Goal: Information Seeking & Learning: Check status

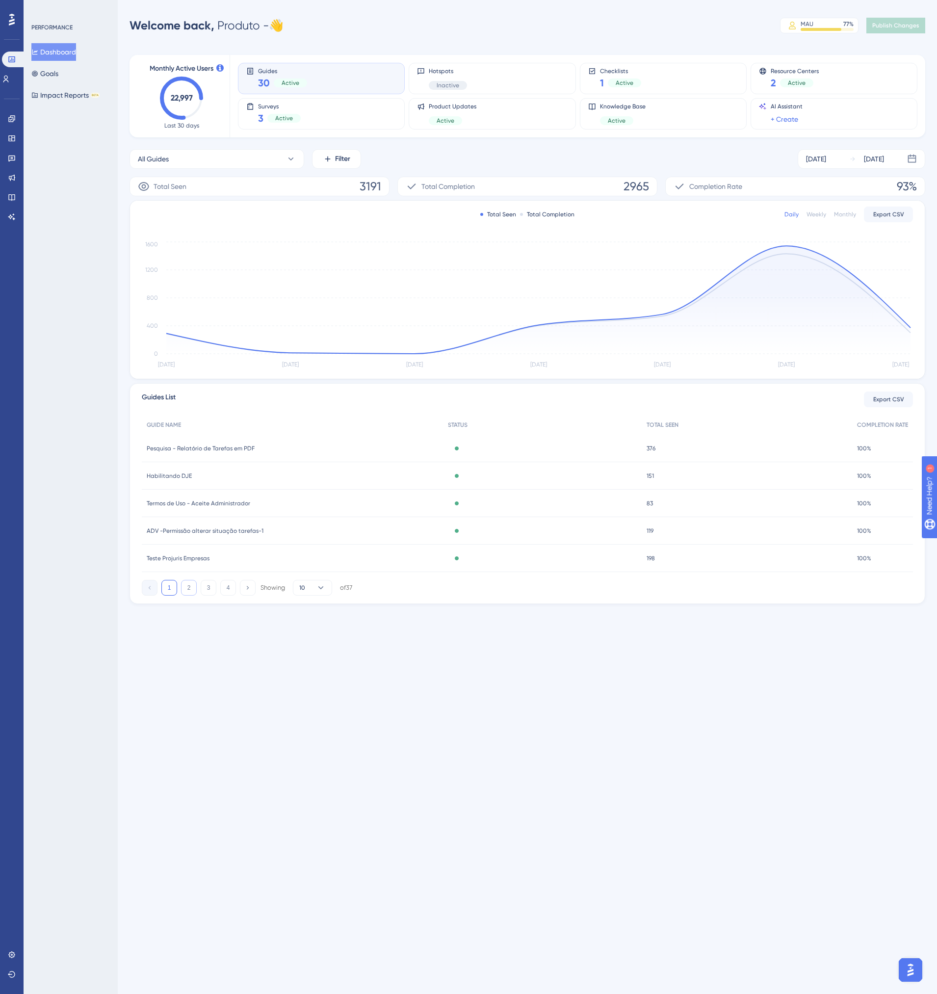
click at [189, 589] on button "2" at bounding box center [189, 588] width 16 height 16
click at [204, 590] on button "3" at bounding box center [209, 588] width 16 height 16
click at [228, 589] on button "4" at bounding box center [228, 588] width 16 height 16
click at [14, 142] on icon at bounding box center [12, 138] width 8 height 8
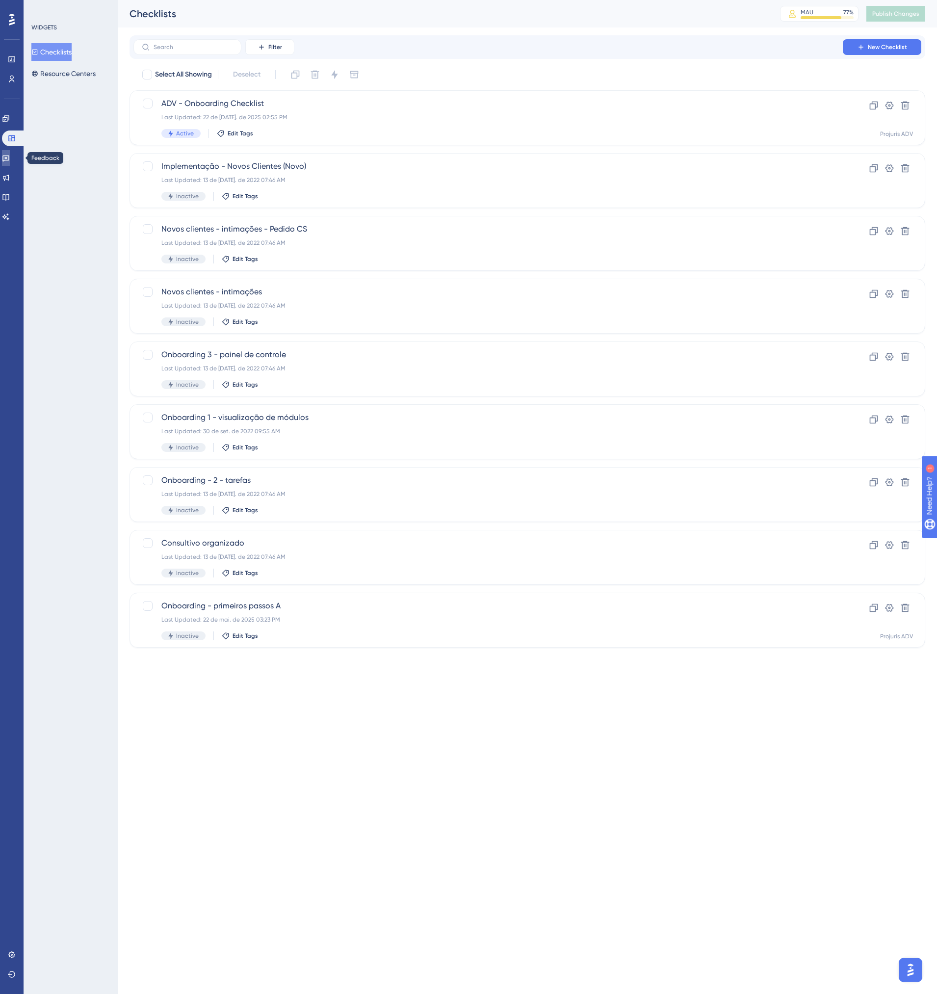
click at [10, 154] on link at bounding box center [6, 158] width 8 height 16
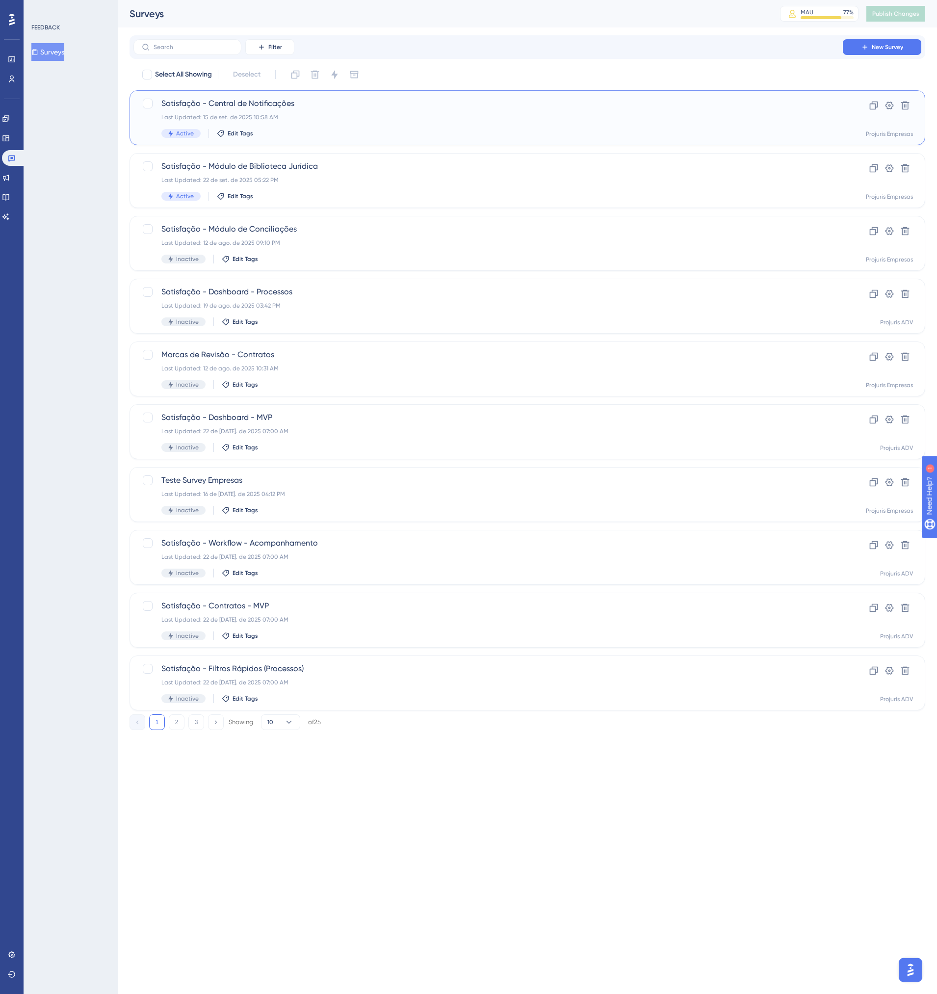
click at [343, 119] on div "Last Updated: 15 de set. de 2025 10:58 AM" at bounding box center [488, 117] width 654 height 8
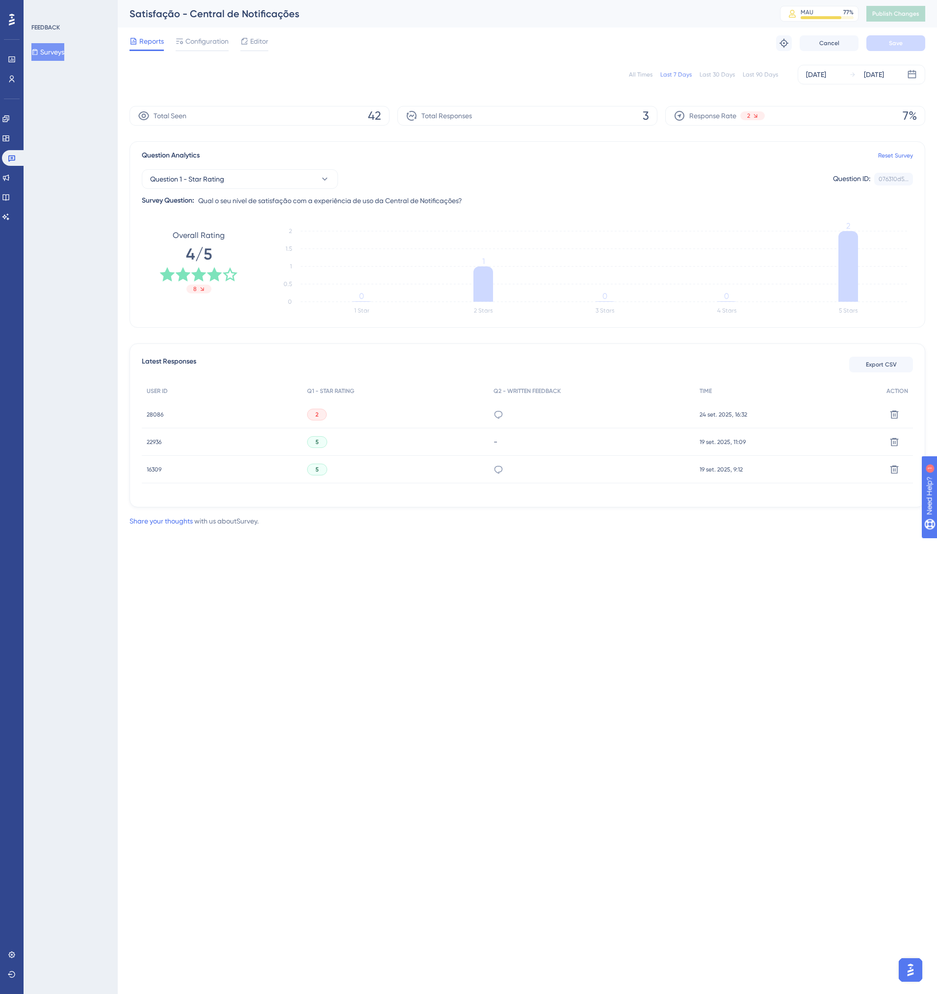
click at [515, 416] on div "Acredito que deveria ter a coluna com o número do chamado; e a coluna com quem …" at bounding box center [592, 414] width 207 height 27
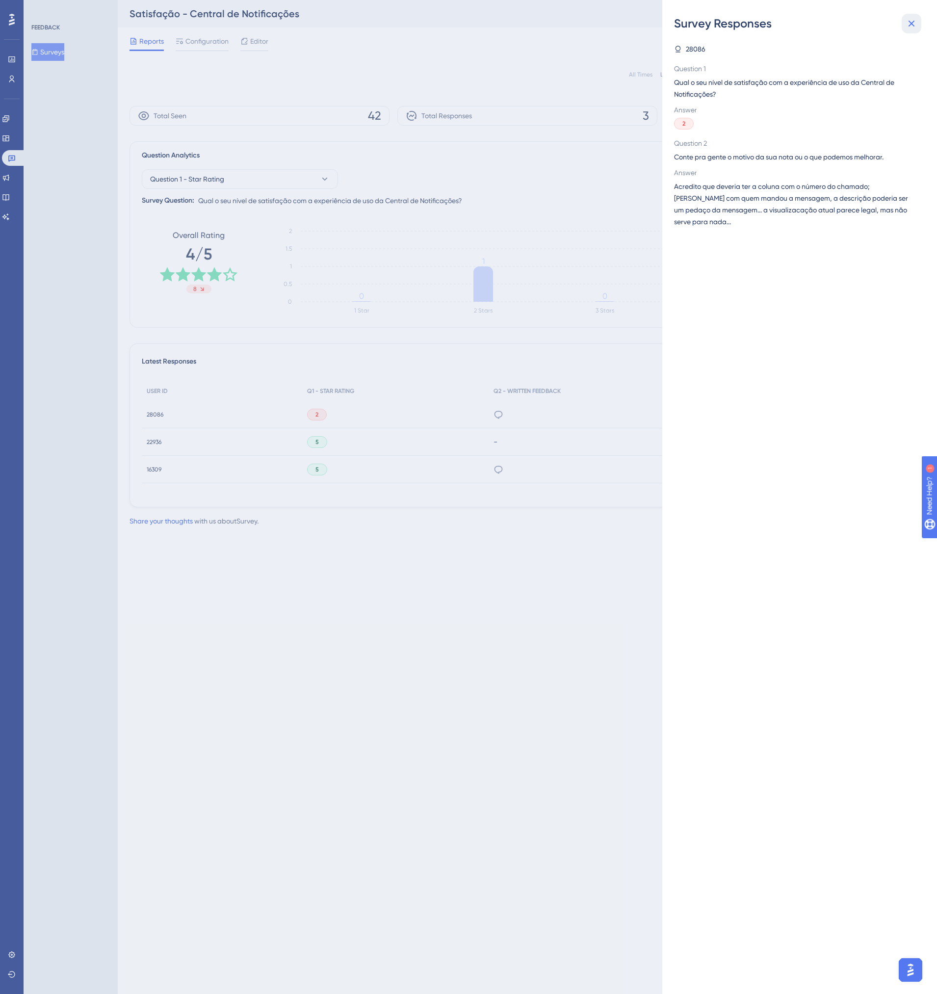
click at [911, 28] on icon at bounding box center [912, 24] width 12 height 12
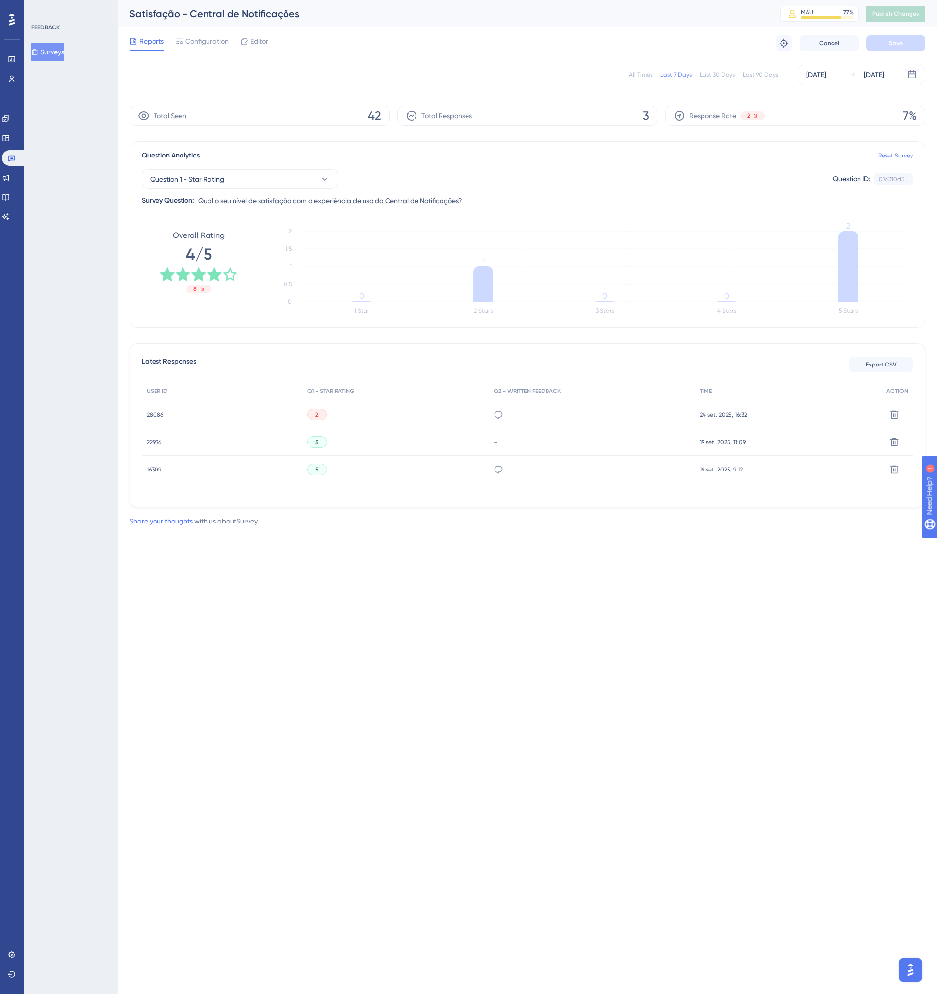
click at [152, 415] on span "28086" at bounding box center [155, 415] width 17 height 8
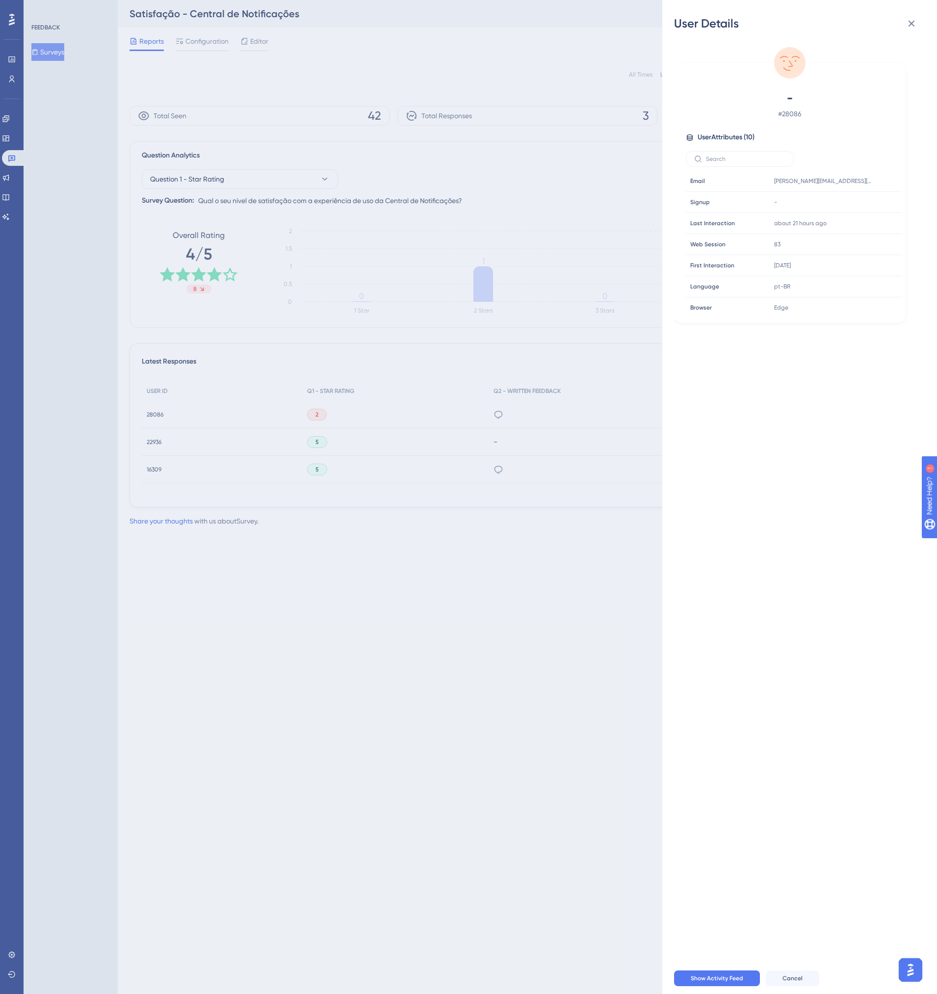
click at [628, 566] on div "User Details - # 28086 User Attributes ( 10 ) Email Email alexandra.levich@conv…" at bounding box center [468, 497] width 937 height 994
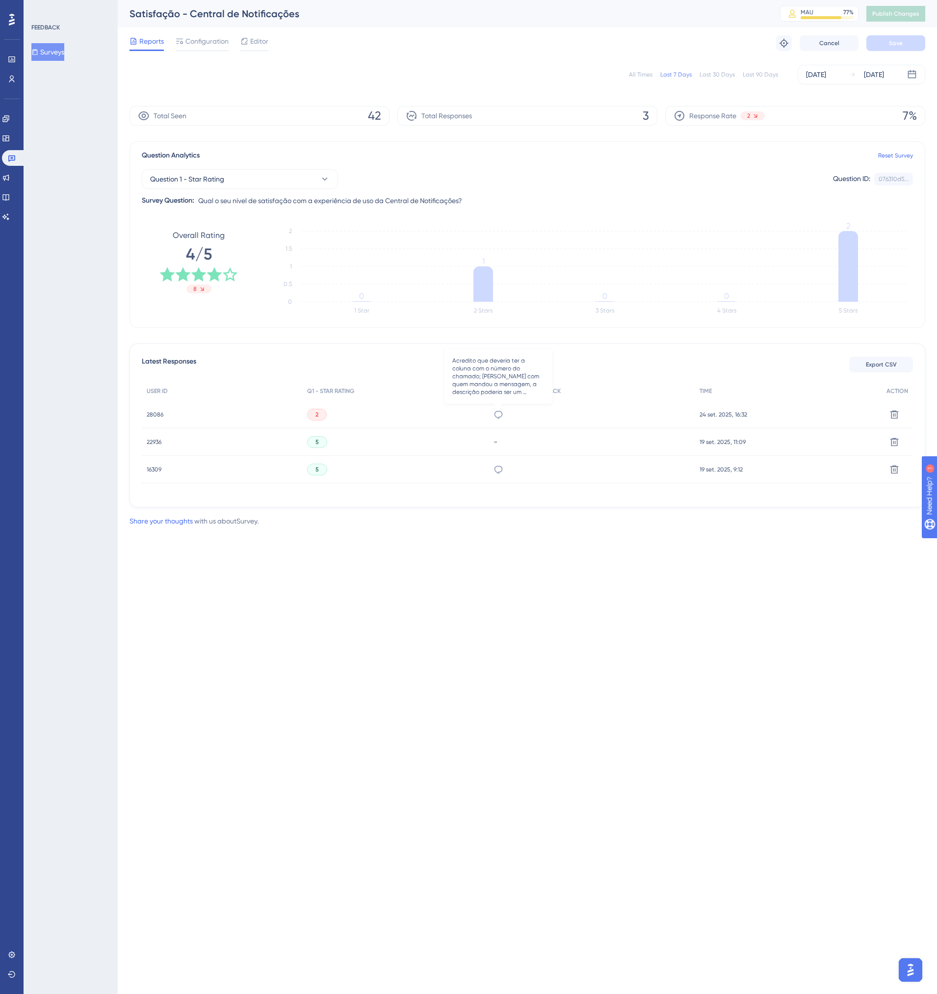
click at [496, 412] on icon at bounding box center [498, 415] width 8 height 8
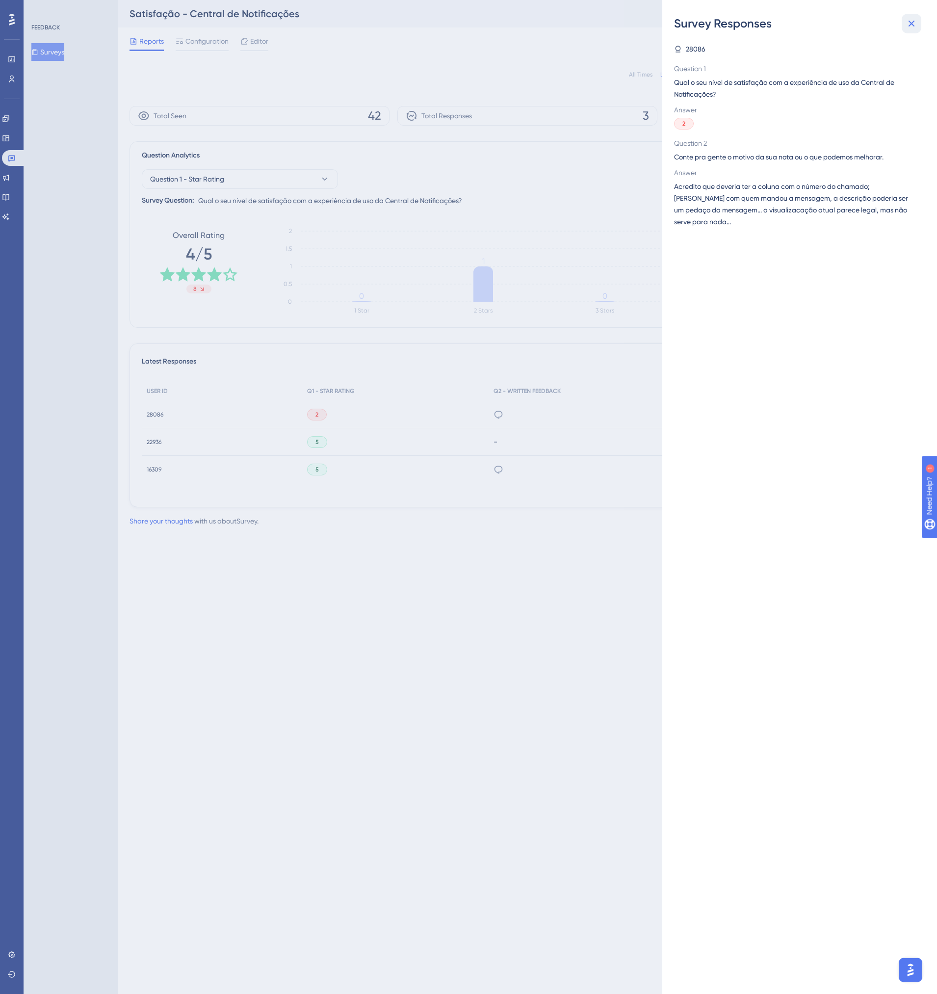
click at [908, 27] on icon at bounding box center [912, 24] width 12 height 12
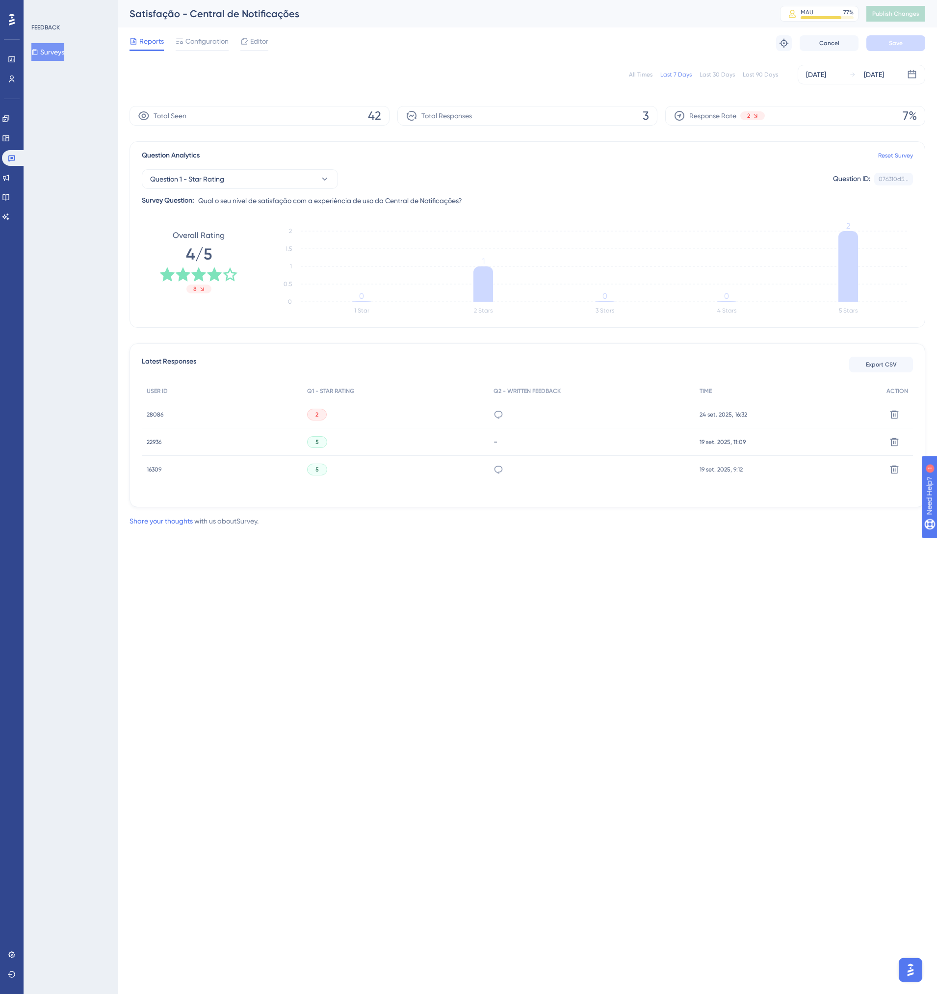
click at [648, 80] on div "All Times Last 7 Days Last 30 Days Last 90 Days Sep 19 2025 Sep 25 2025" at bounding box center [528, 75] width 796 height 20
click at [645, 77] on div "All Times" at bounding box center [641, 75] width 24 height 8
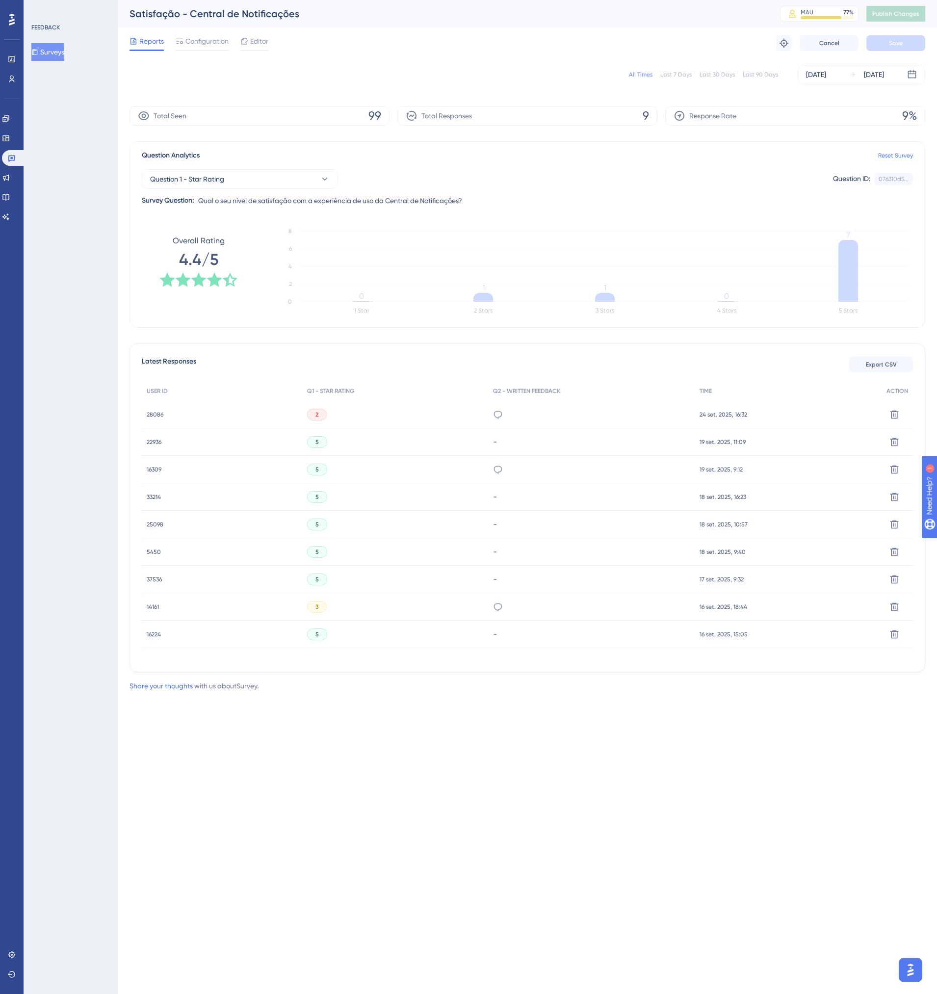
click at [232, 280] on icon at bounding box center [230, 280] width 16 height 16
click at [496, 420] on div "Acredito que deveria ter a coluna com o número do chamado; e a coluna com quem …" at bounding box center [498, 414] width 10 height 27
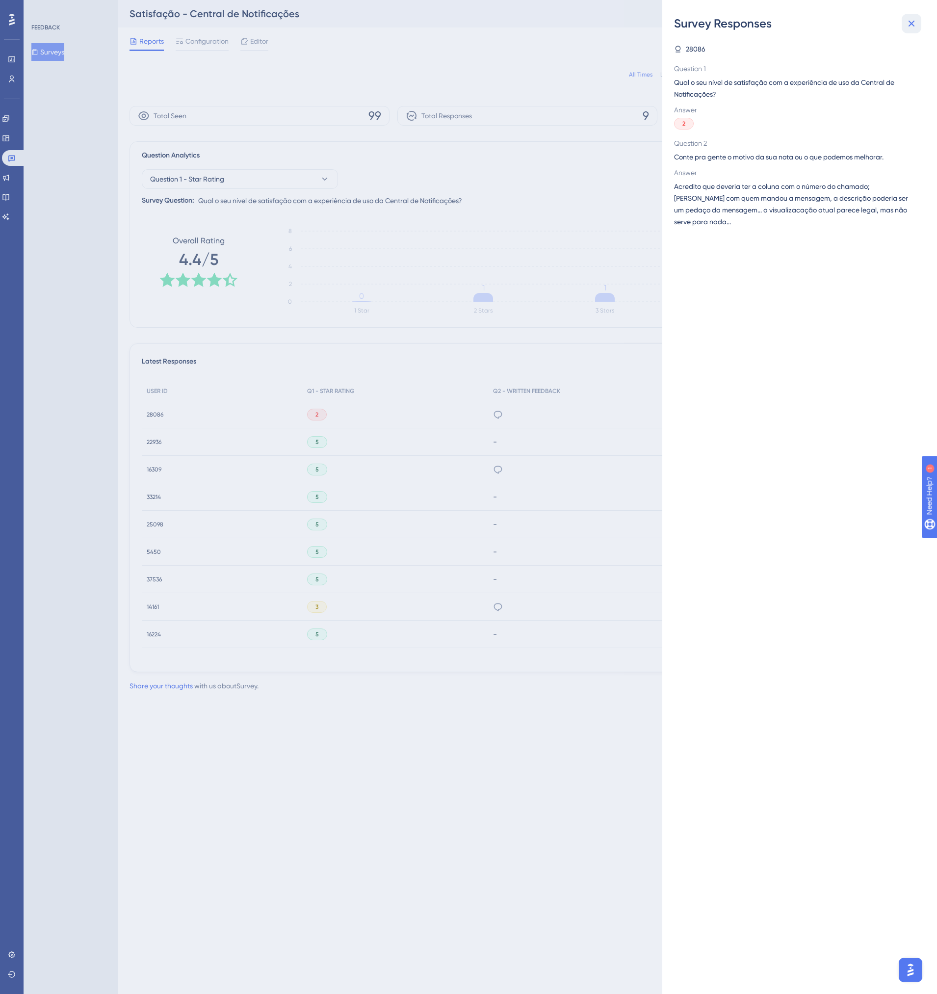
click at [903, 25] on button at bounding box center [912, 24] width 20 height 20
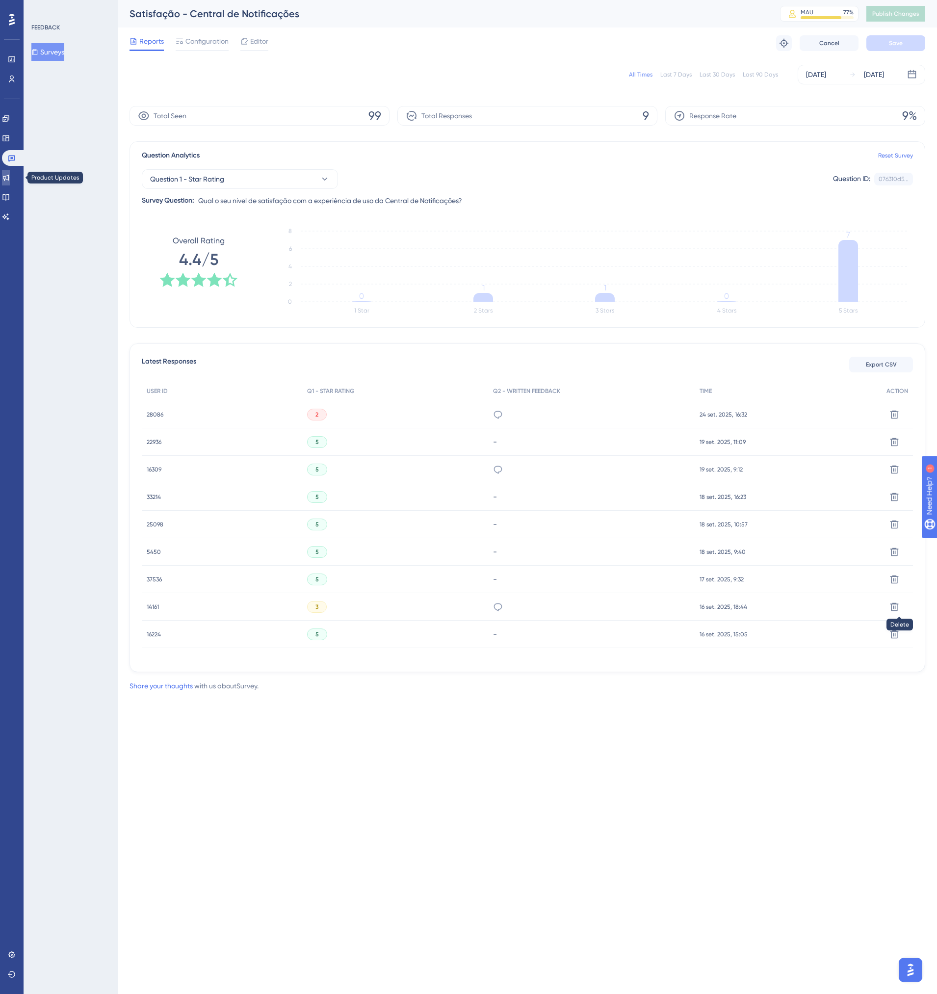
click at [8, 172] on link at bounding box center [6, 178] width 8 height 16
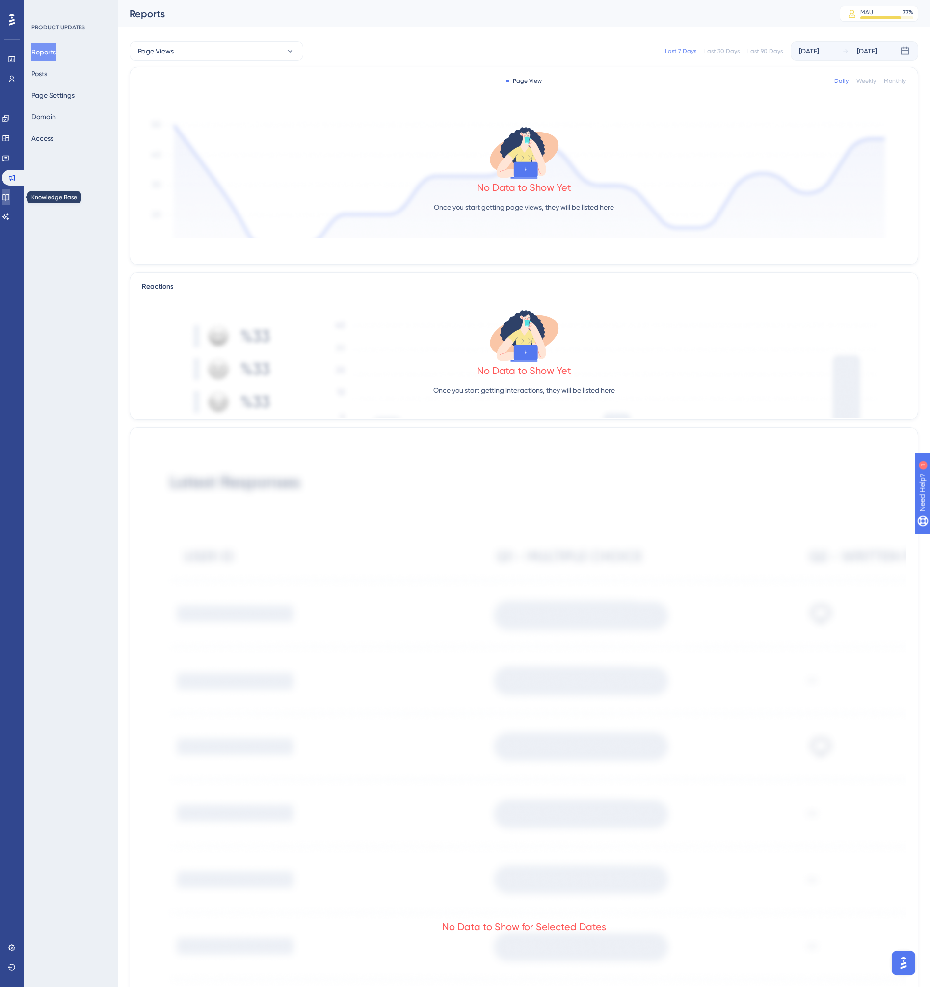
click at [10, 192] on link at bounding box center [6, 197] width 8 height 16
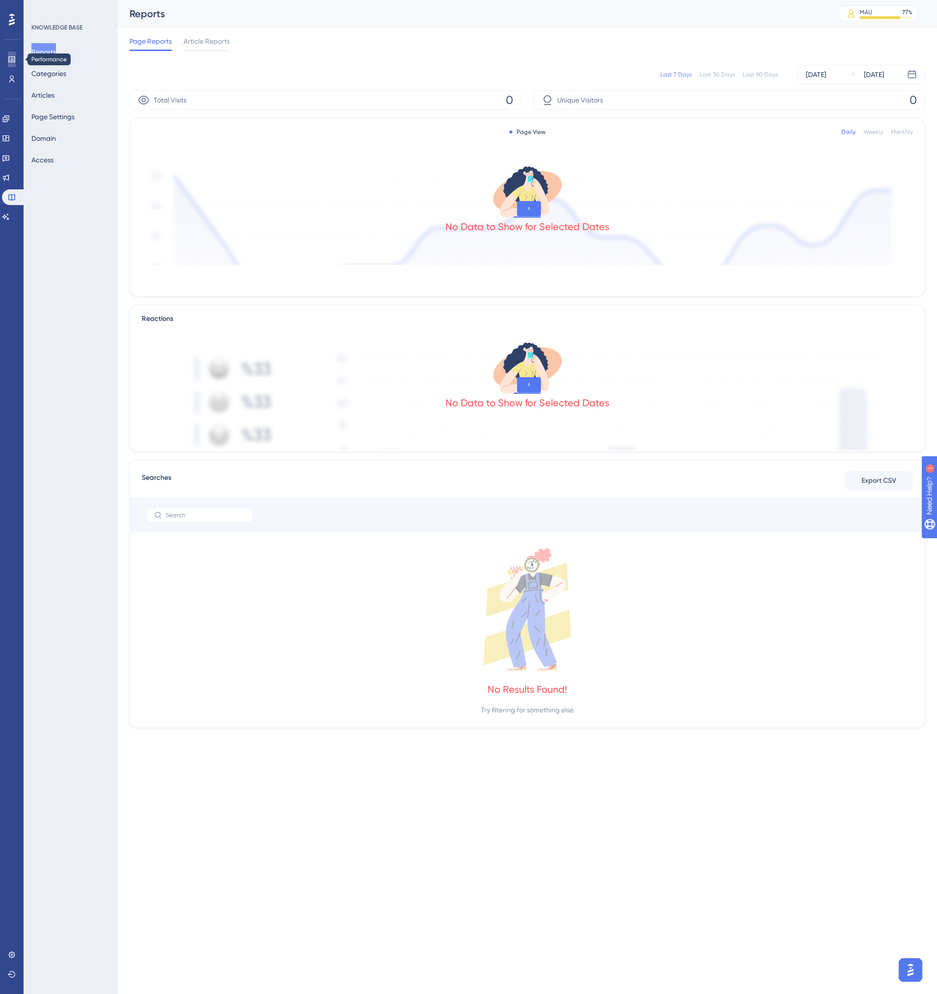
click at [13, 61] on icon at bounding box center [12, 59] width 8 height 8
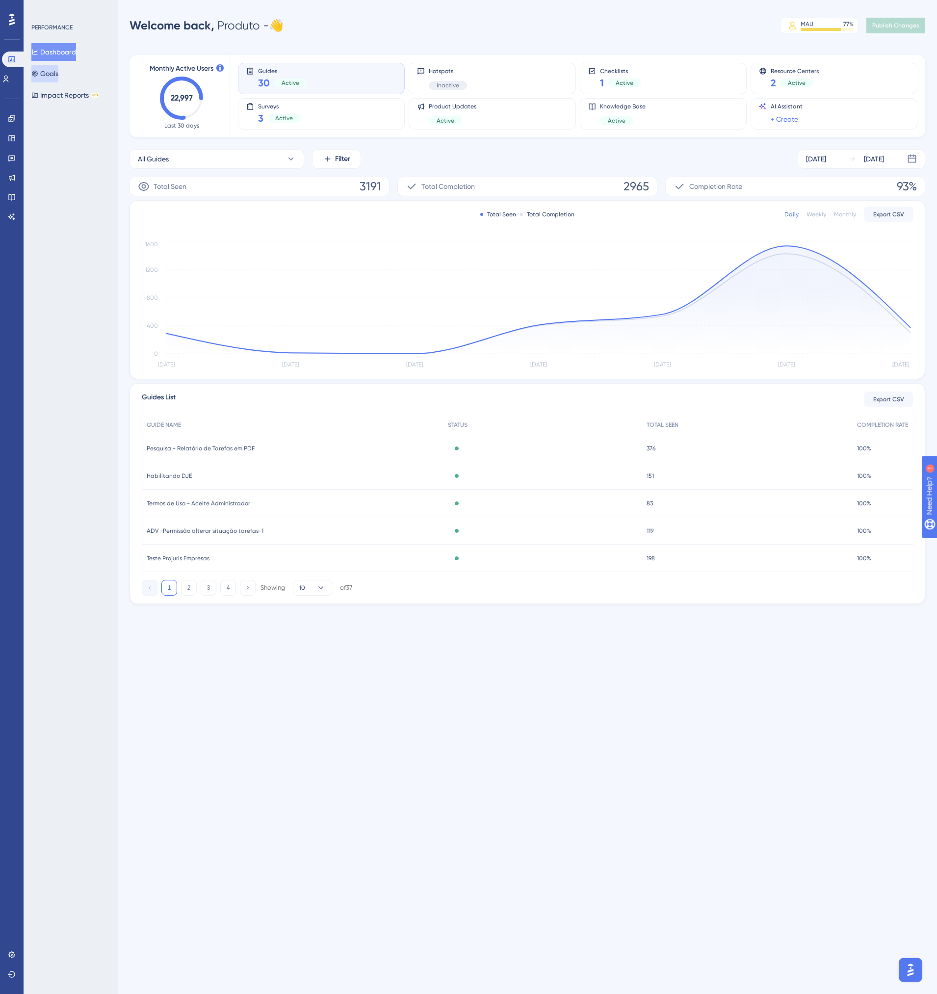
click at [49, 73] on button "Goals" at bounding box center [44, 74] width 27 height 18
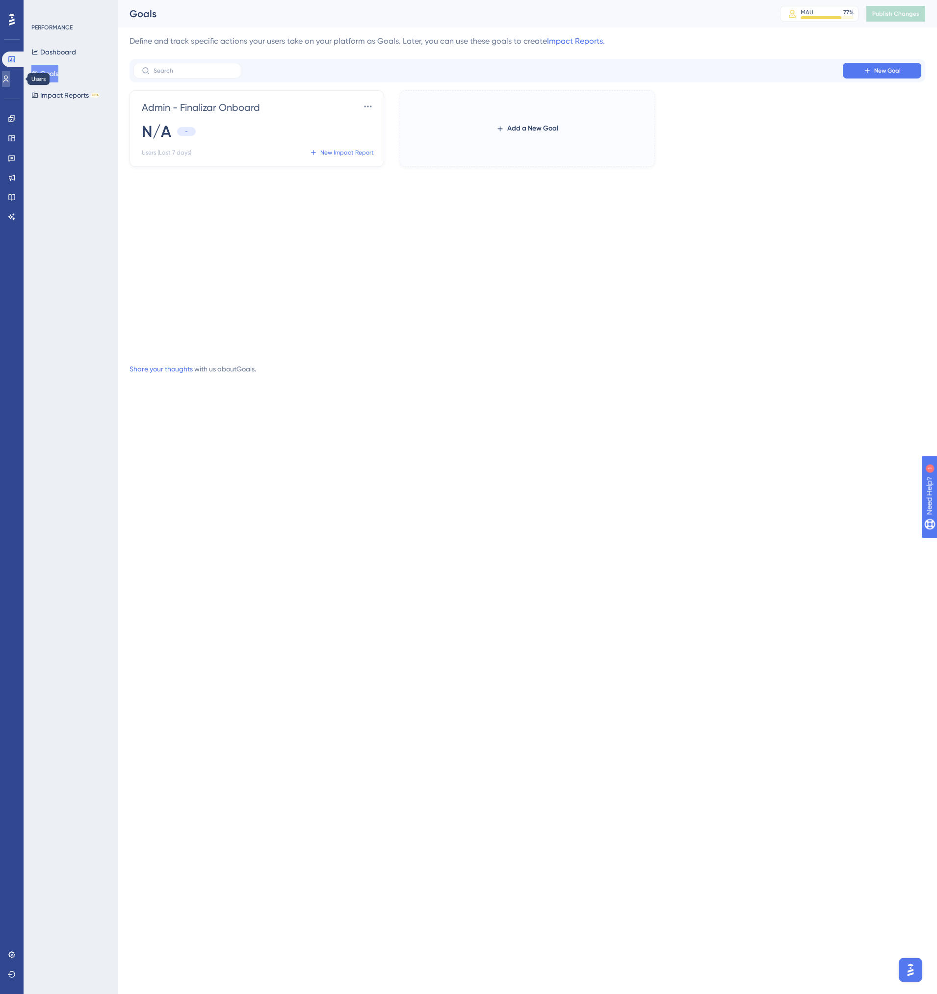
click at [10, 76] on icon at bounding box center [6, 79] width 8 height 8
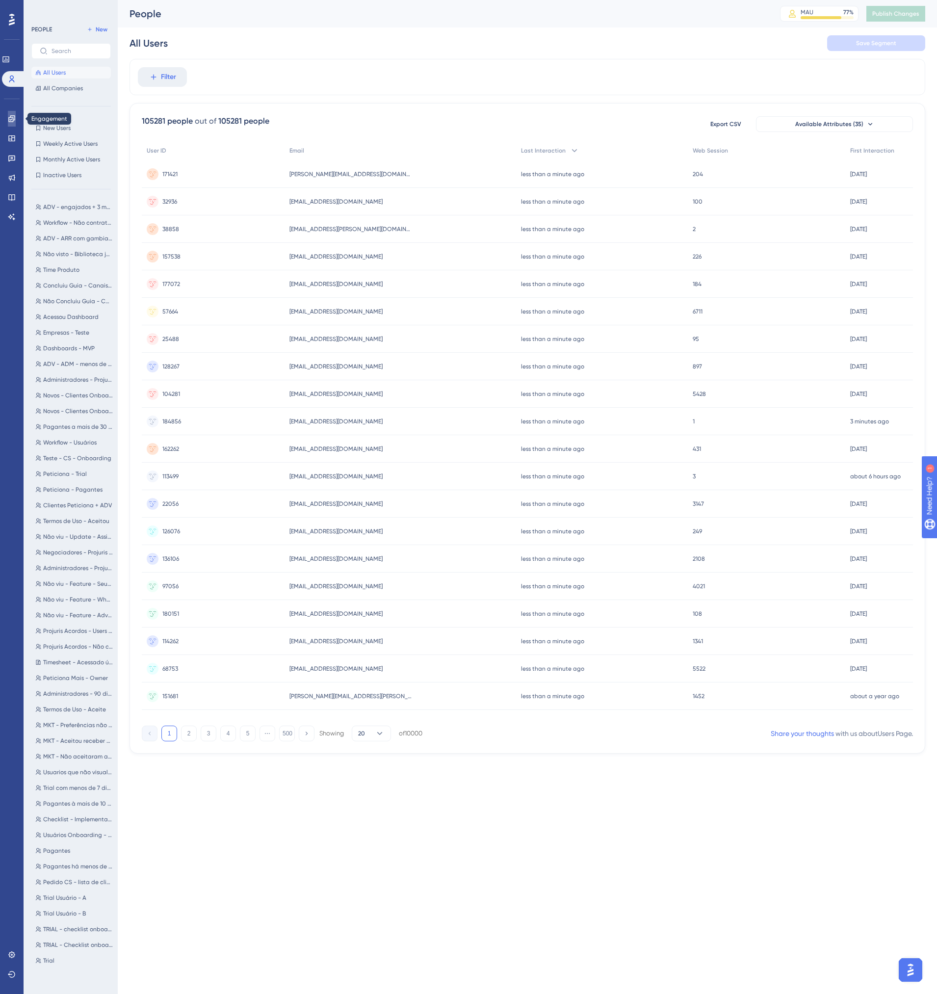
click at [15, 115] on icon at bounding box center [12, 119] width 8 height 8
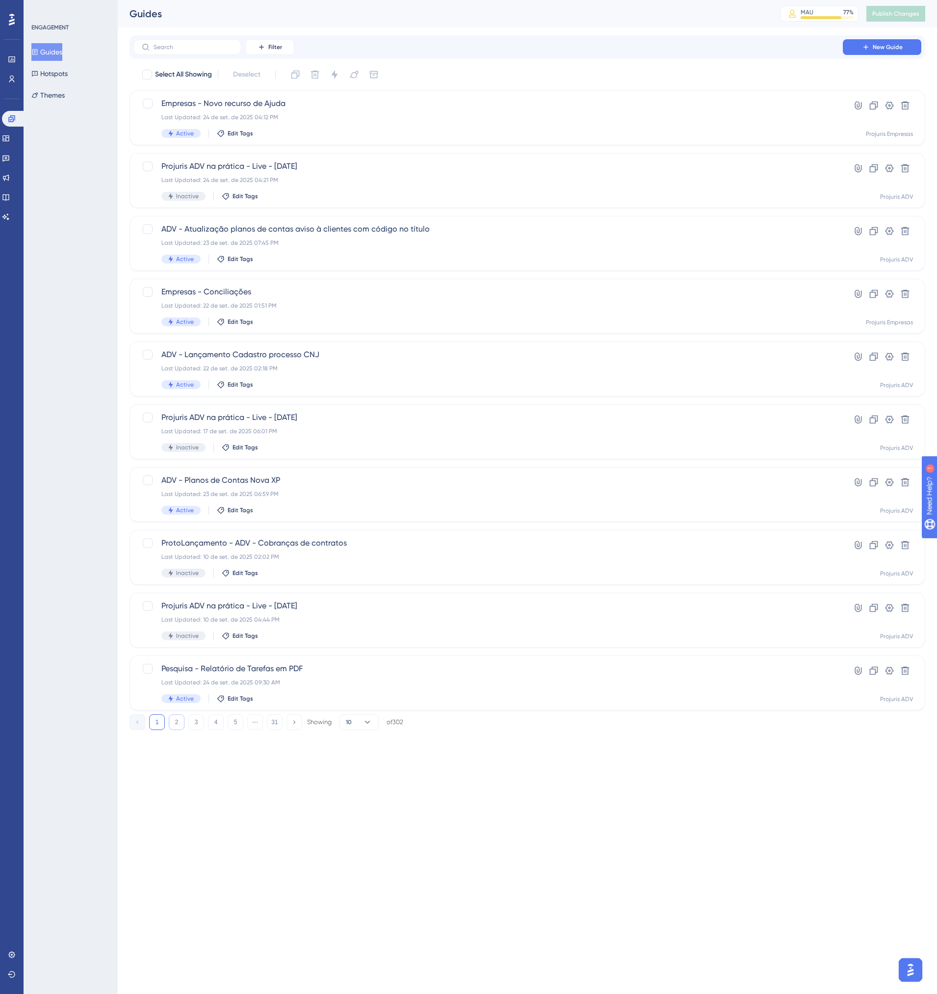
click at [179, 723] on button "2" at bounding box center [177, 722] width 16 height 16
click at [200, 722] on button "3" at bounding box center [196, 722] width 16 height 16
click at [218, 721] on button "4" at bounding box center [216, 722] width 16 height 16
click at [8, 157] on icon at bounding box center [6, 158] width 8 height 8
click at [179, 43] on label at bounding box center [187, 47] width 108 height 16
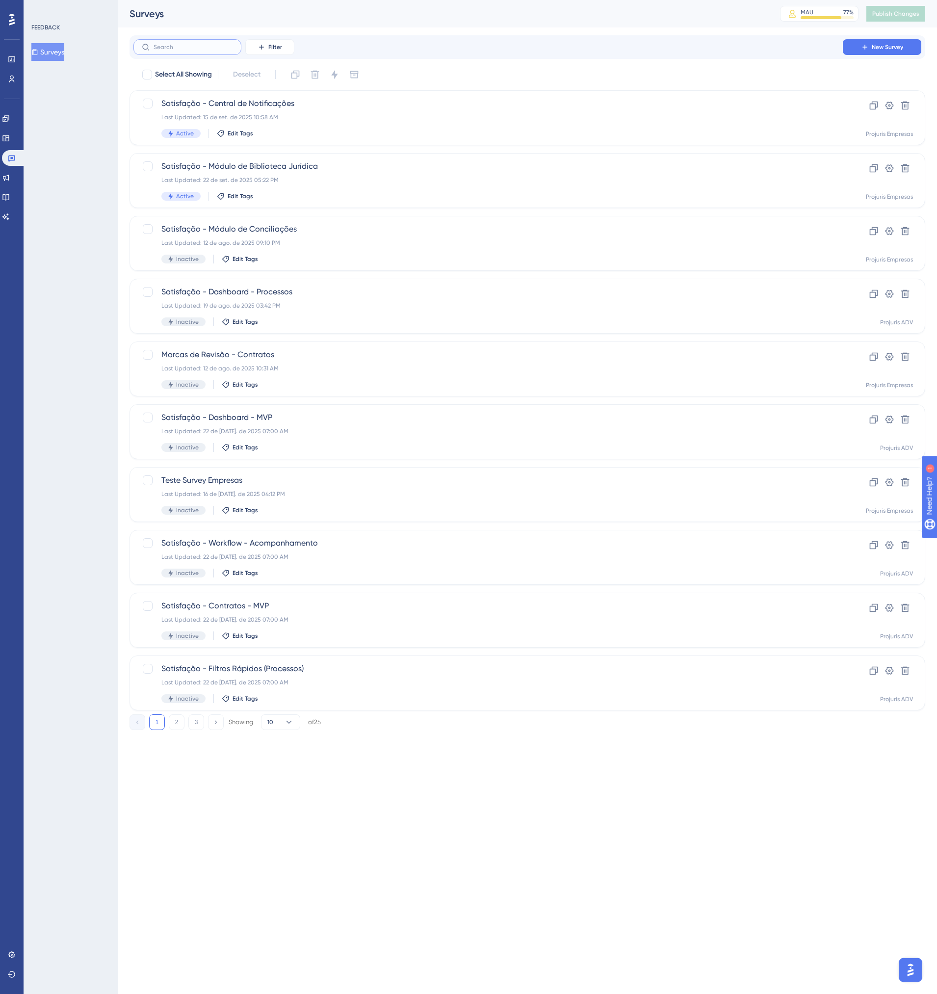
click at [179, 44] on input "text" at bounding box center [193, 47] width 79 height 7
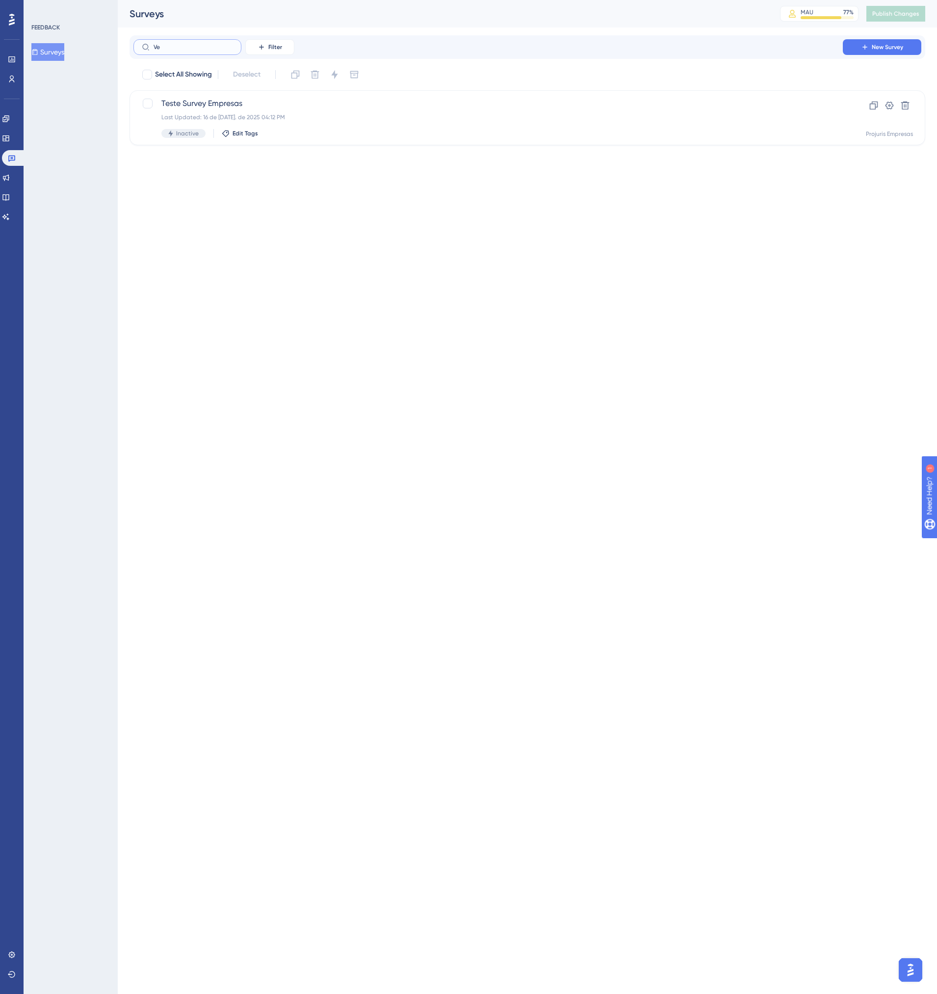
type input "Ver"
checkbox input "true"
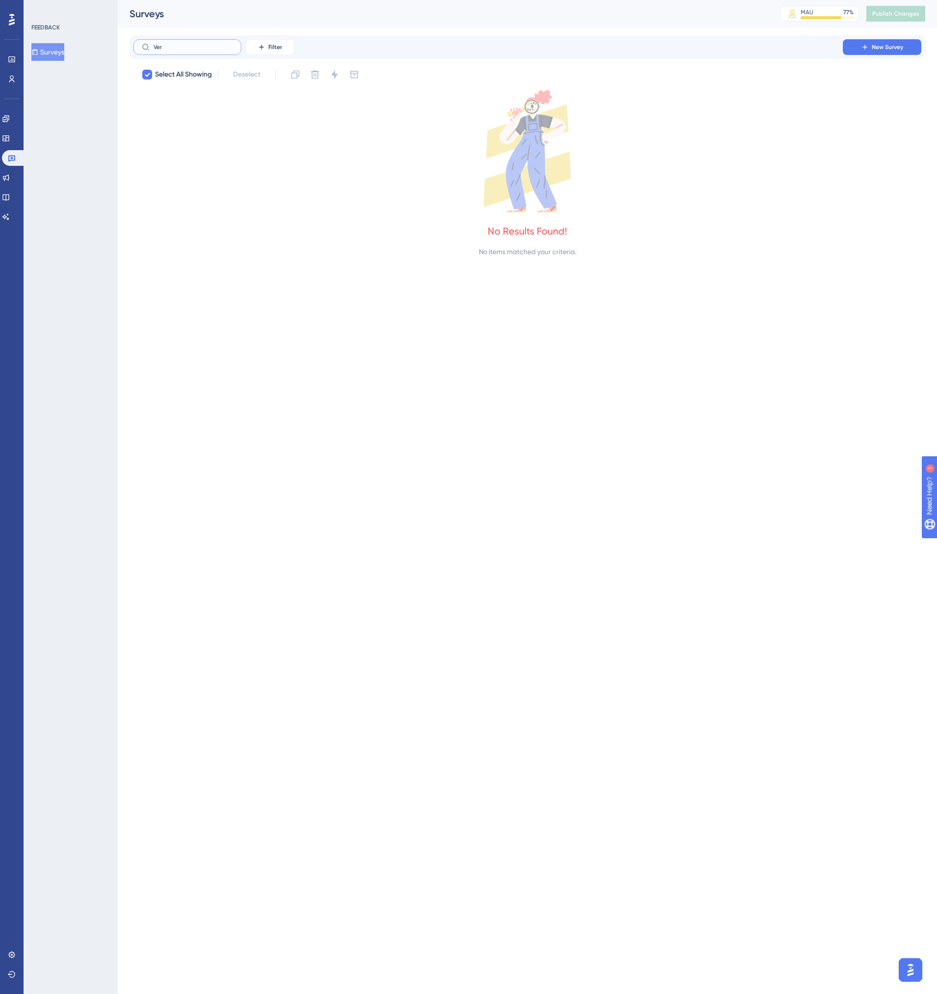
type input "Ve"
checkbox input "false"
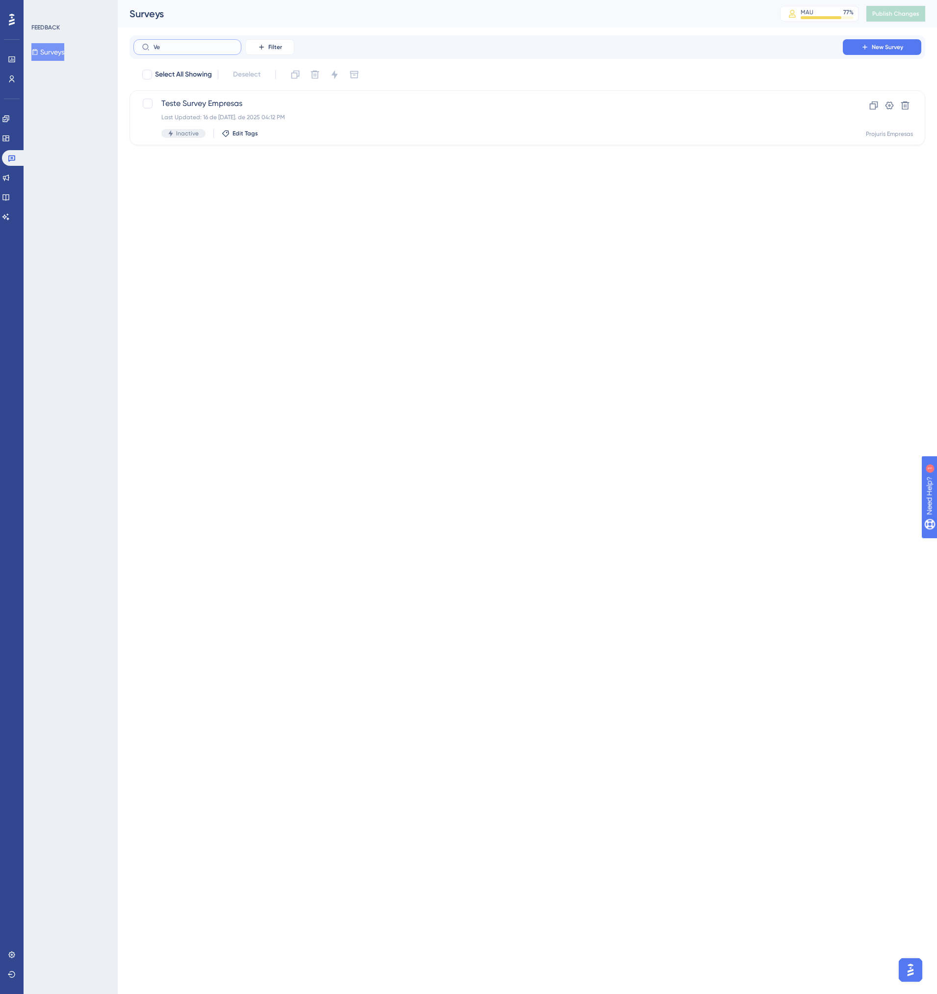
type input "V"
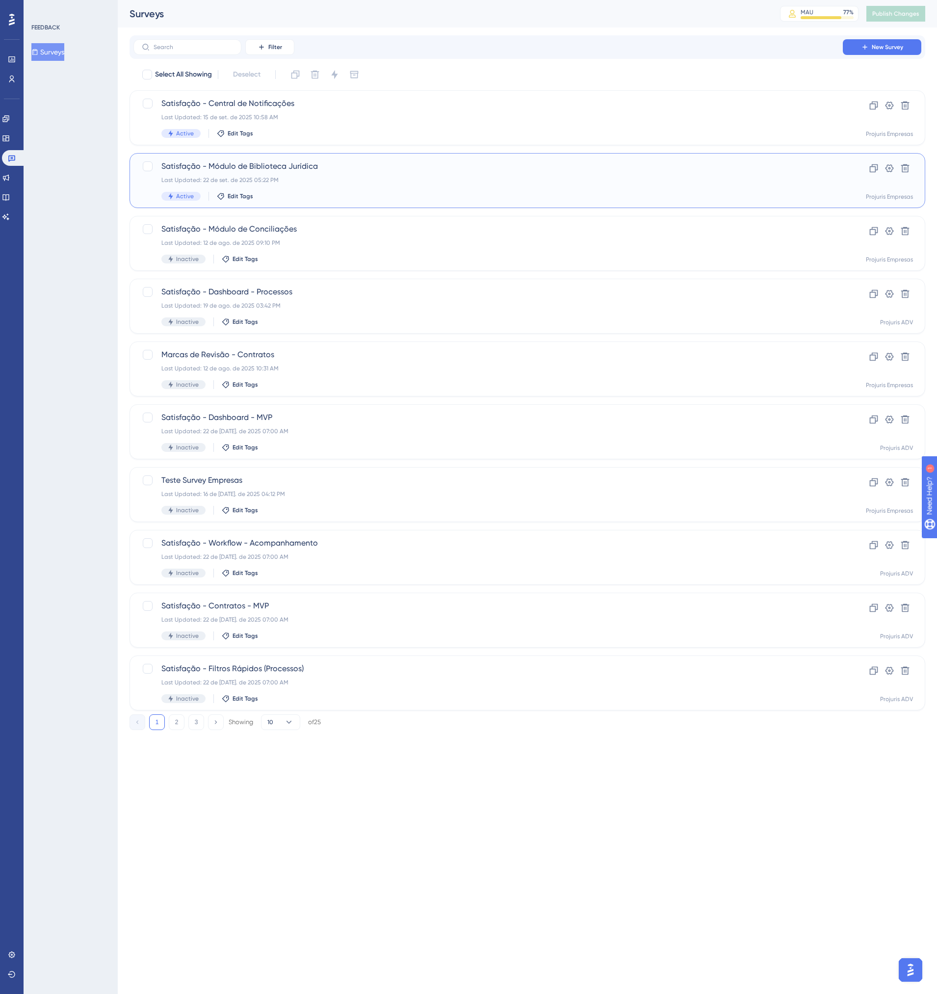
click at [264, 171] on span "Satisfação - Módulo de Biblioteca Jurídica" at bounding box center [488, 166] width 654 height 12
click at [269, 359] on span "Marcas de Revisão - Contratos" at bounding box center [488, 355] width 654 height 12
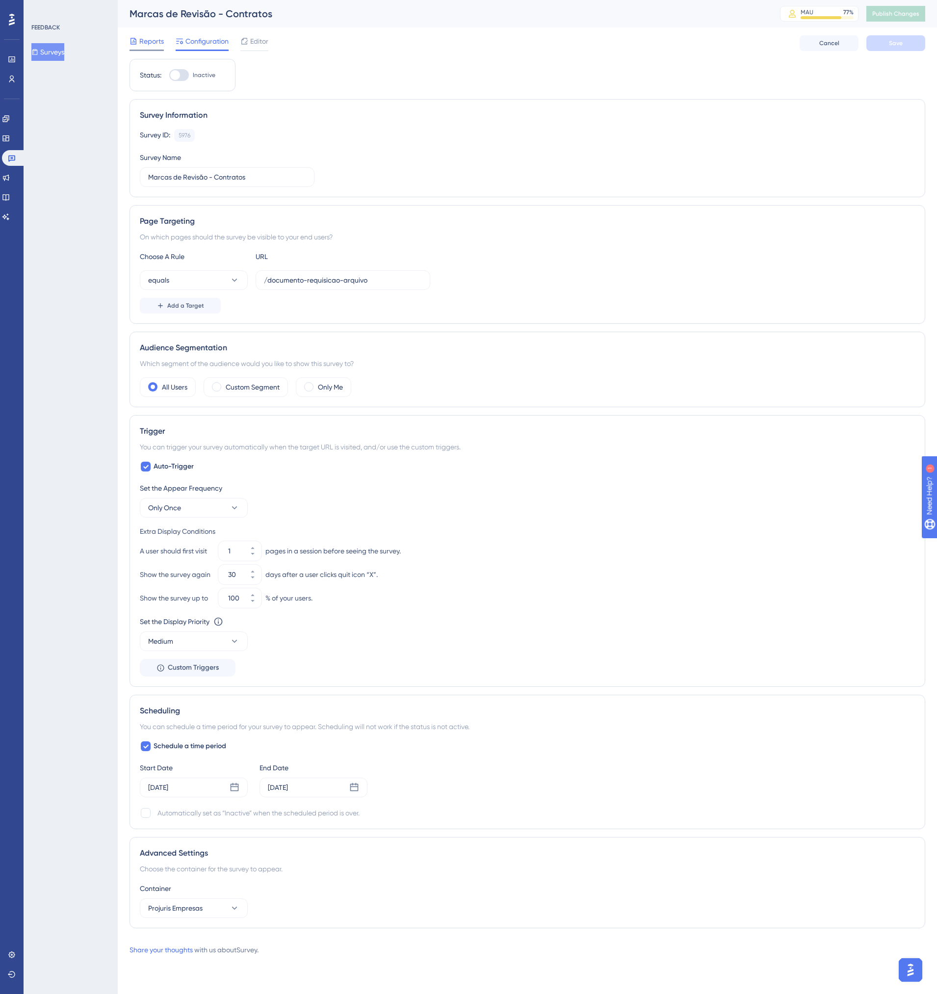
click at [154, 45] on span "Reports" at bounding box center [151, 41] width 25 height 12
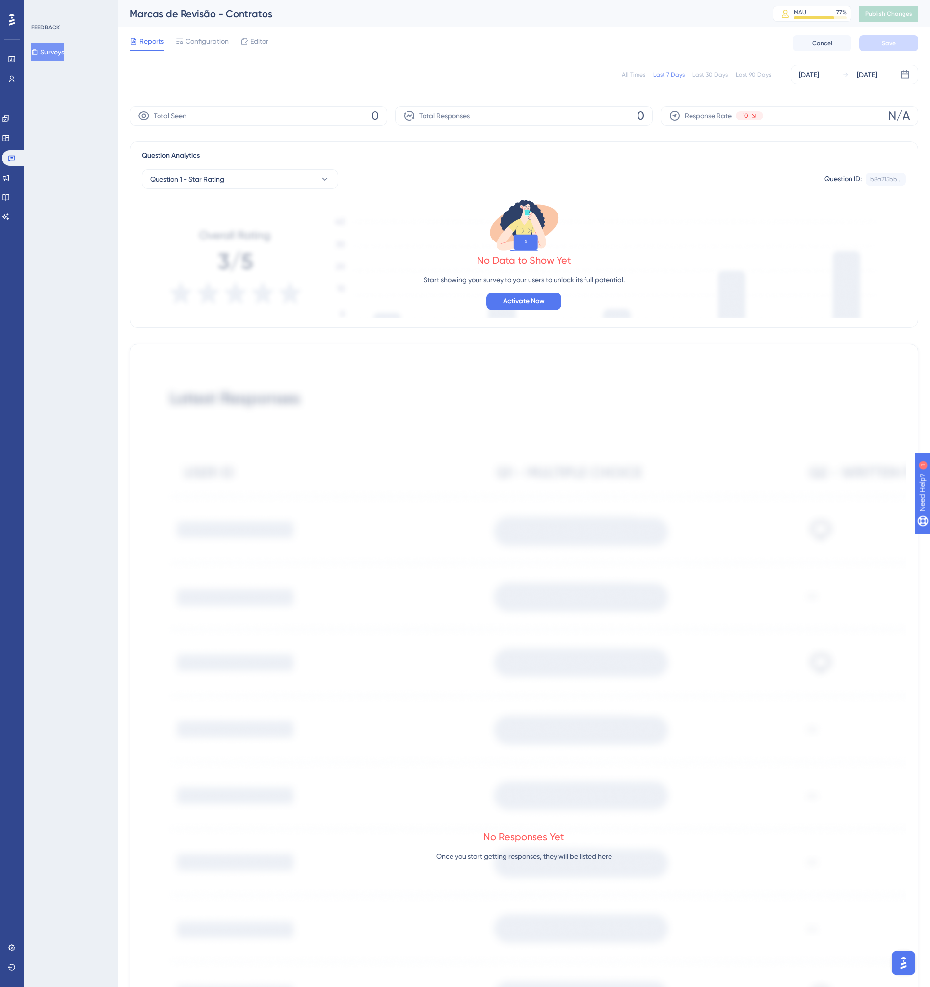
click at [642, 70] on div "All Times Last 7 Days Last 30 Days Last 90 Days Sep 19 2025 Sep 25 2025" at bounding box center [524, 75] width 789 height 20
click at [640, 77] on div "All Times" at bounding box center [634, 75] width 24 height 8
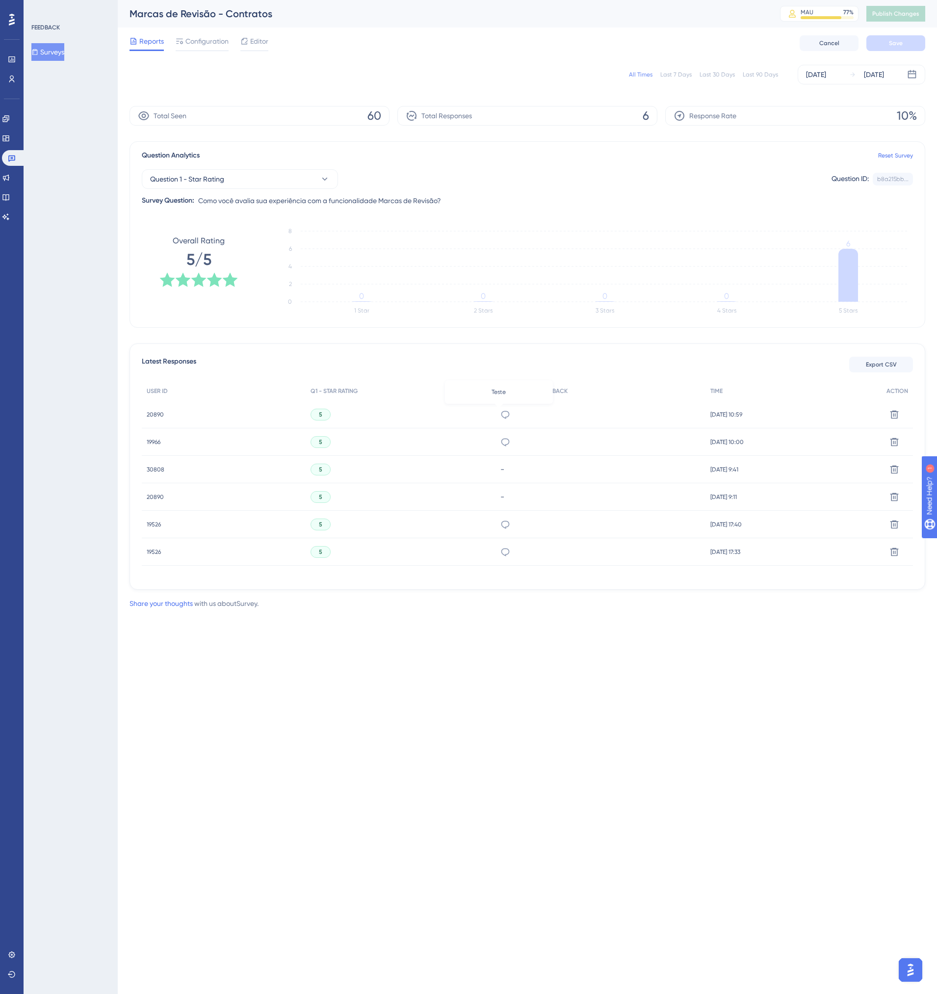
click at [501, 418] on icon at bounding box center [506, 415] width 10 height 10
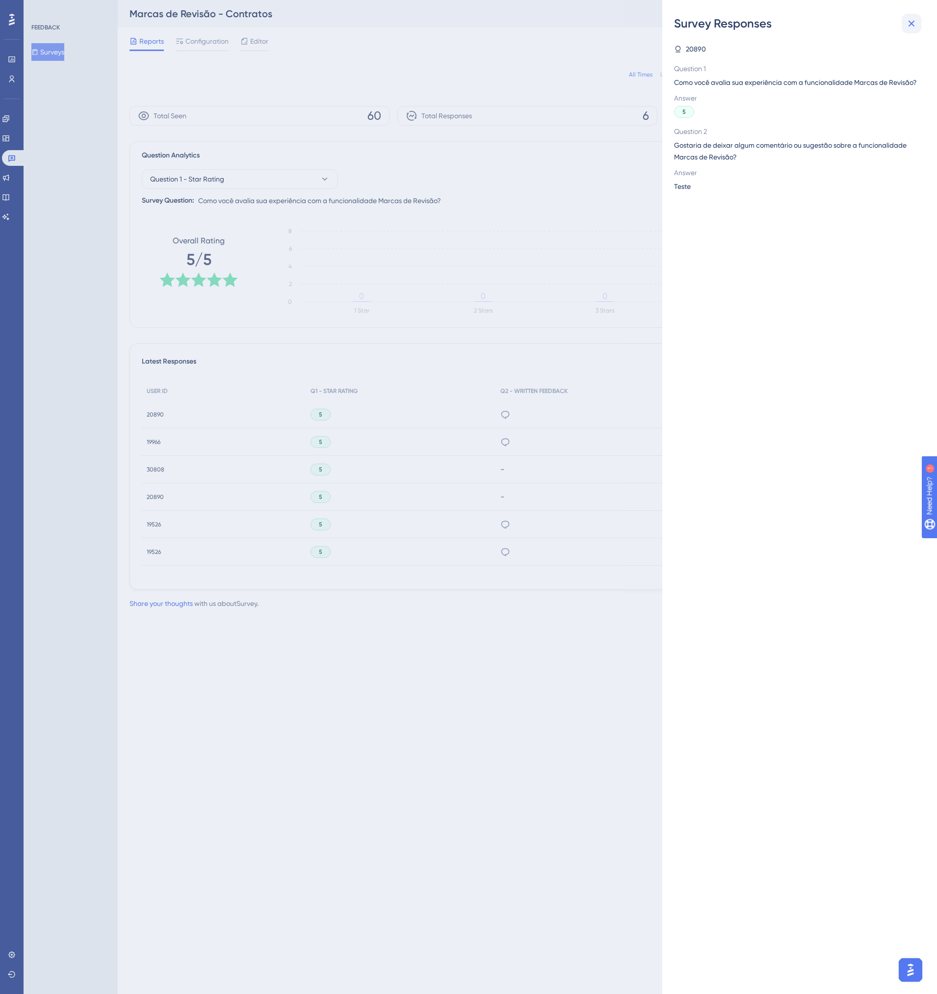
click at [916, 22] on icon at bounding box center [912, 24] width 12 height 12
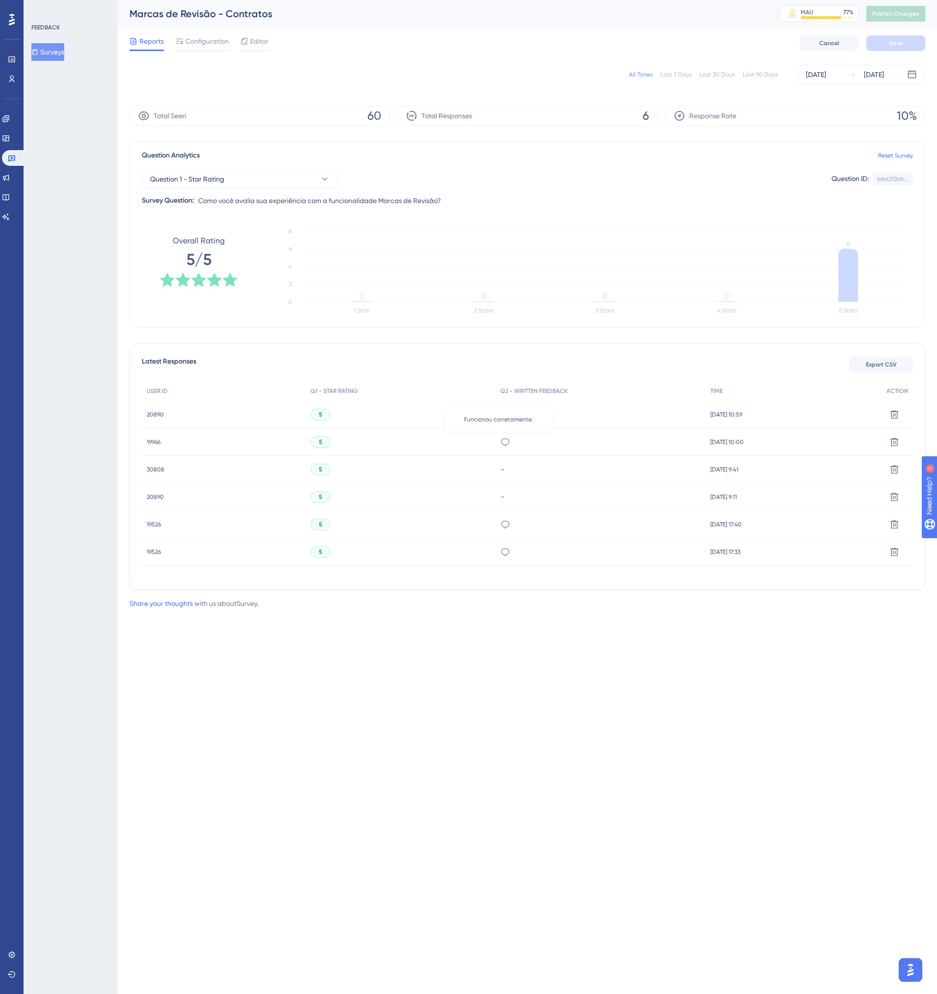
click at [501, 444] on icon at bounding box center [506, 442] width 10 height 10
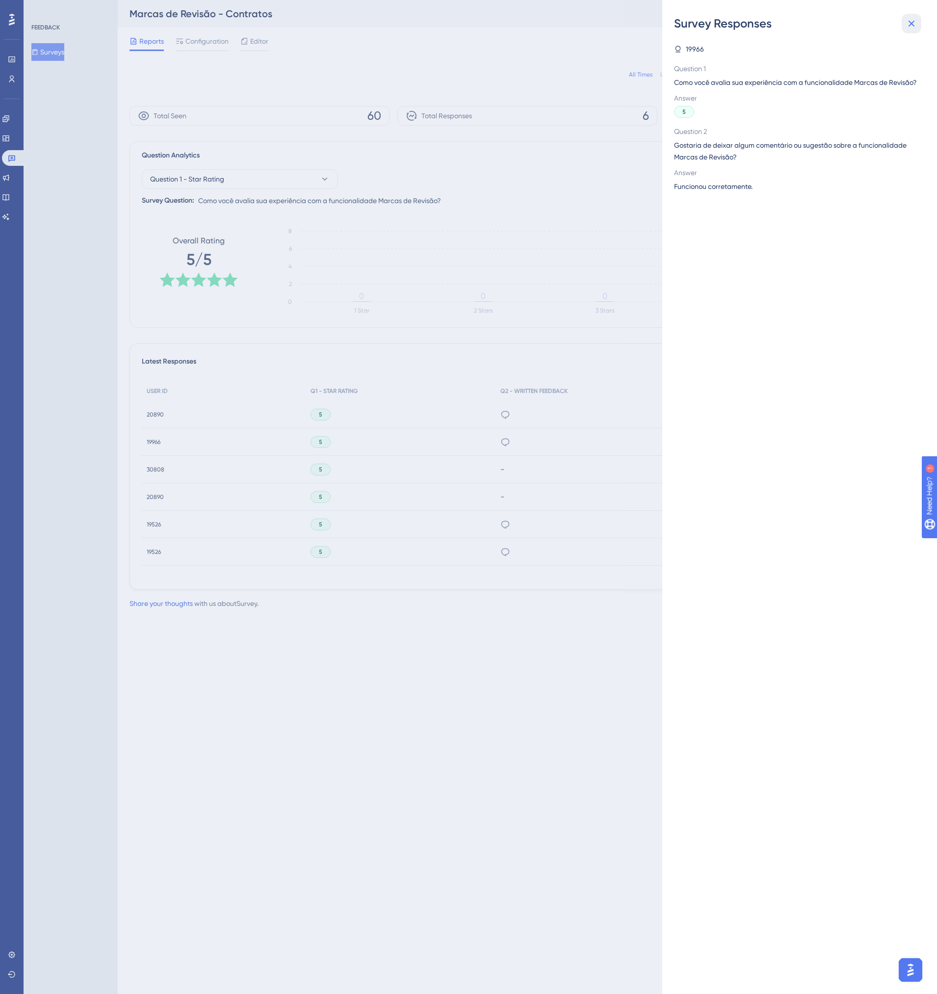
click at [909, 25] on icon at bounding box center [912, 24] width 12 height 12
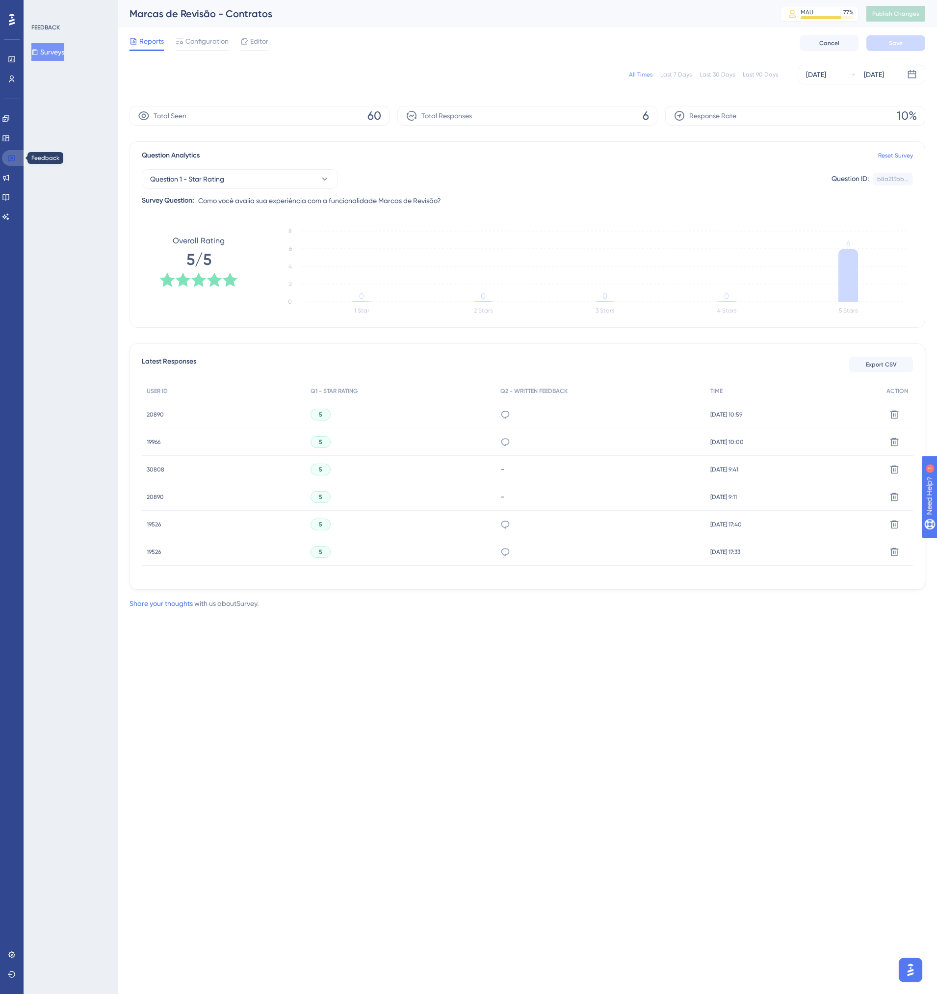
click at [13, 160] on icon at bounding box center [11, 159] width 7 height 6
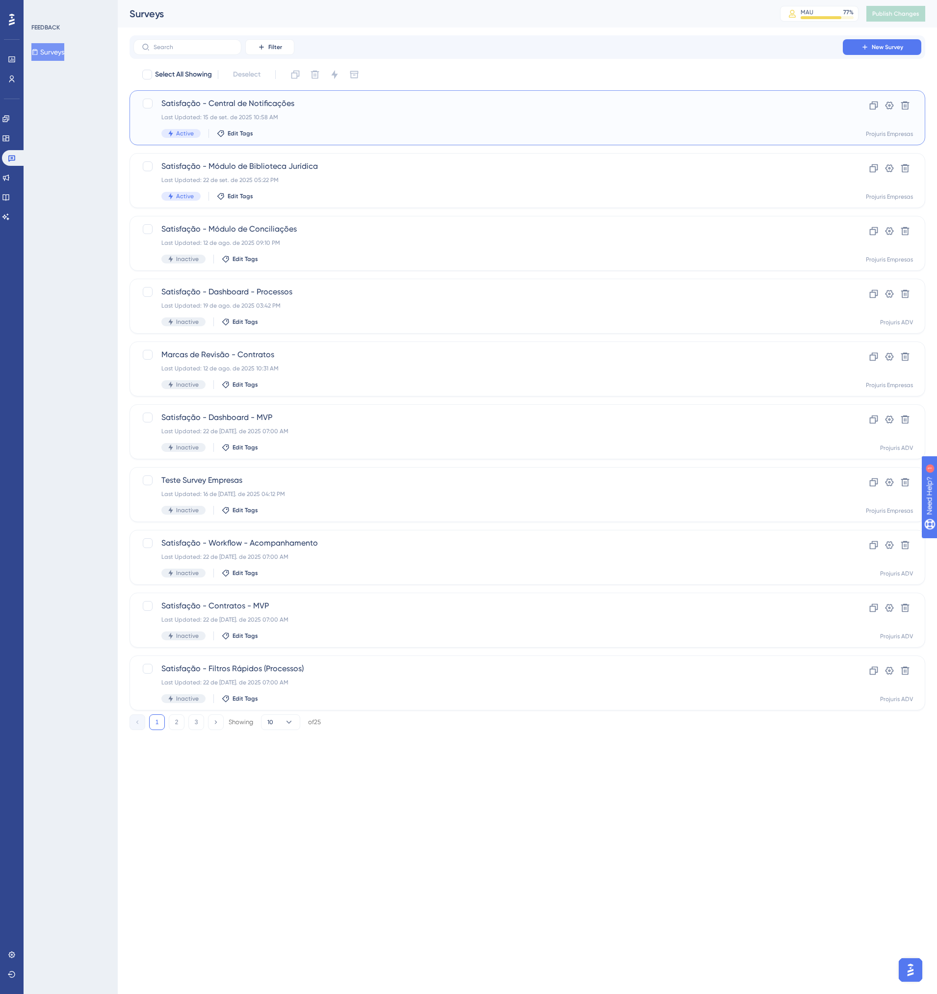
click at [395, 121] on div "Last Updated: 15 de set. de 2025 10:58 AM" at bounding box center [488, 117] width 654 height 8
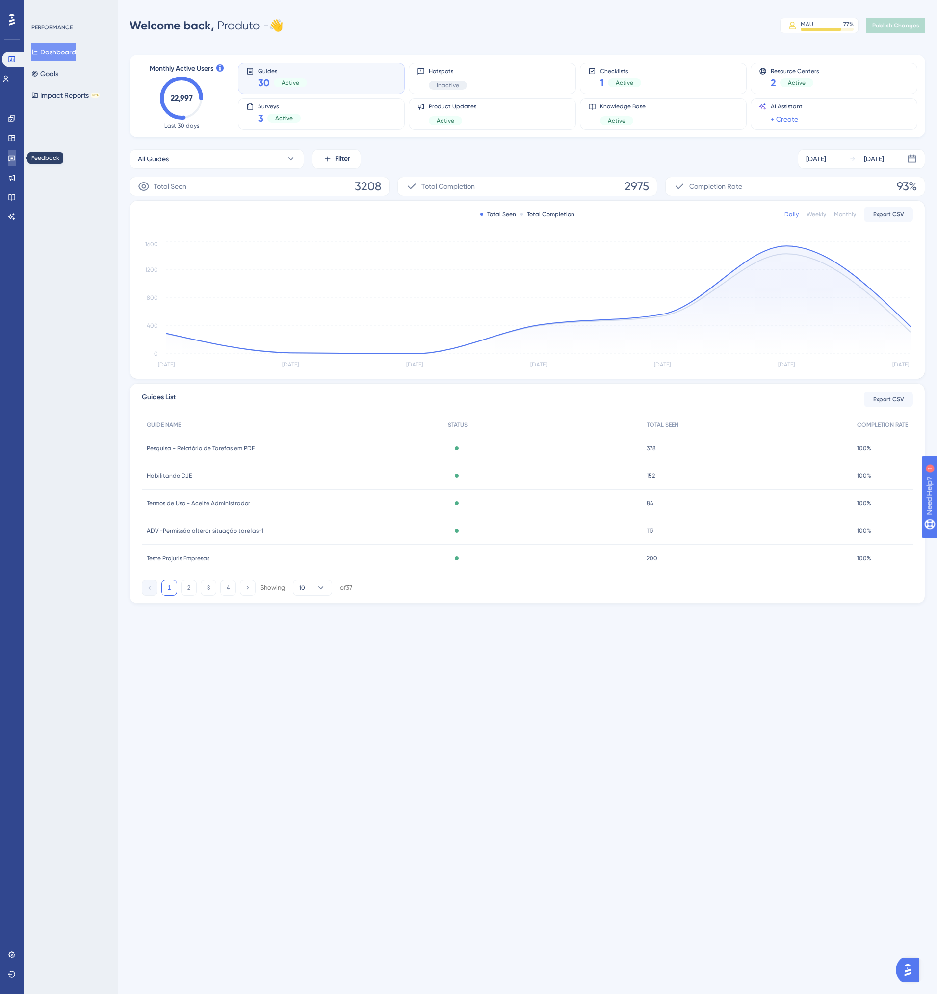
click at [12, 158] on icon at bounding box center [11, 159] width 7 height 6
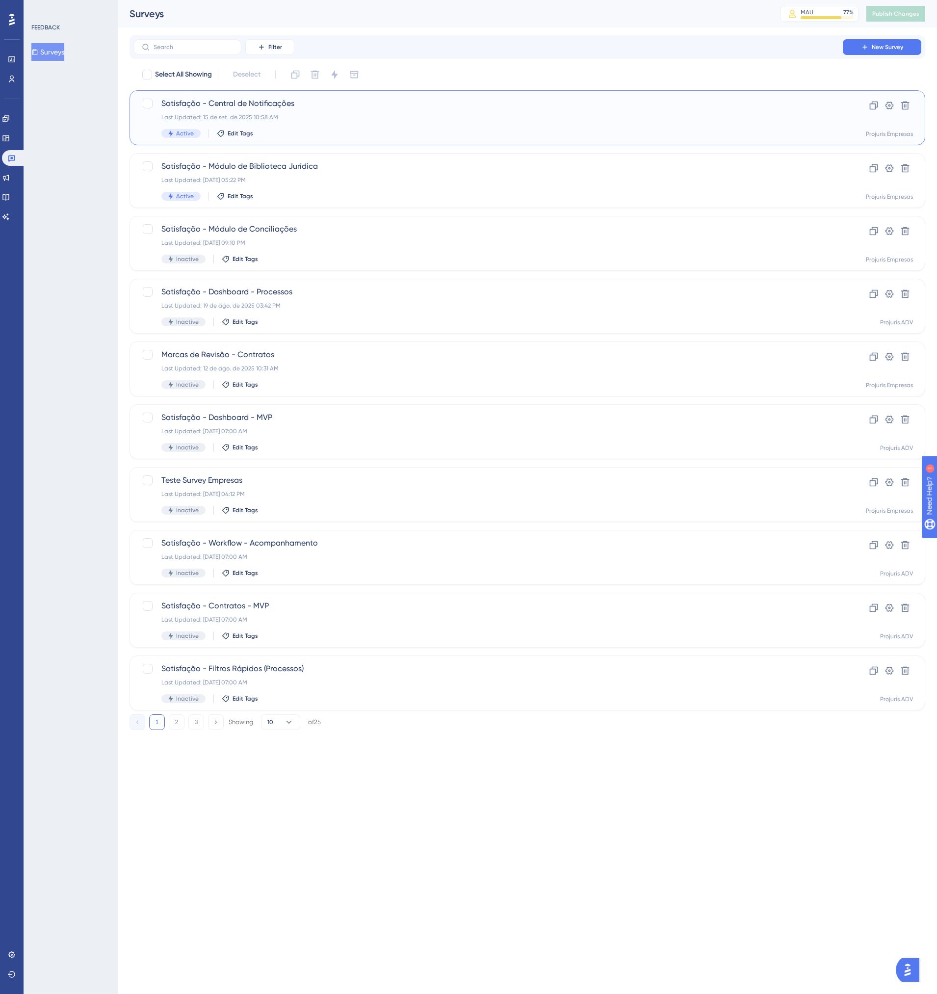
click at [739, 120] on div "Last Updated: 15 de set. de 2025 10:58 AM" at bounding box center [488, 117] width 654 height 8
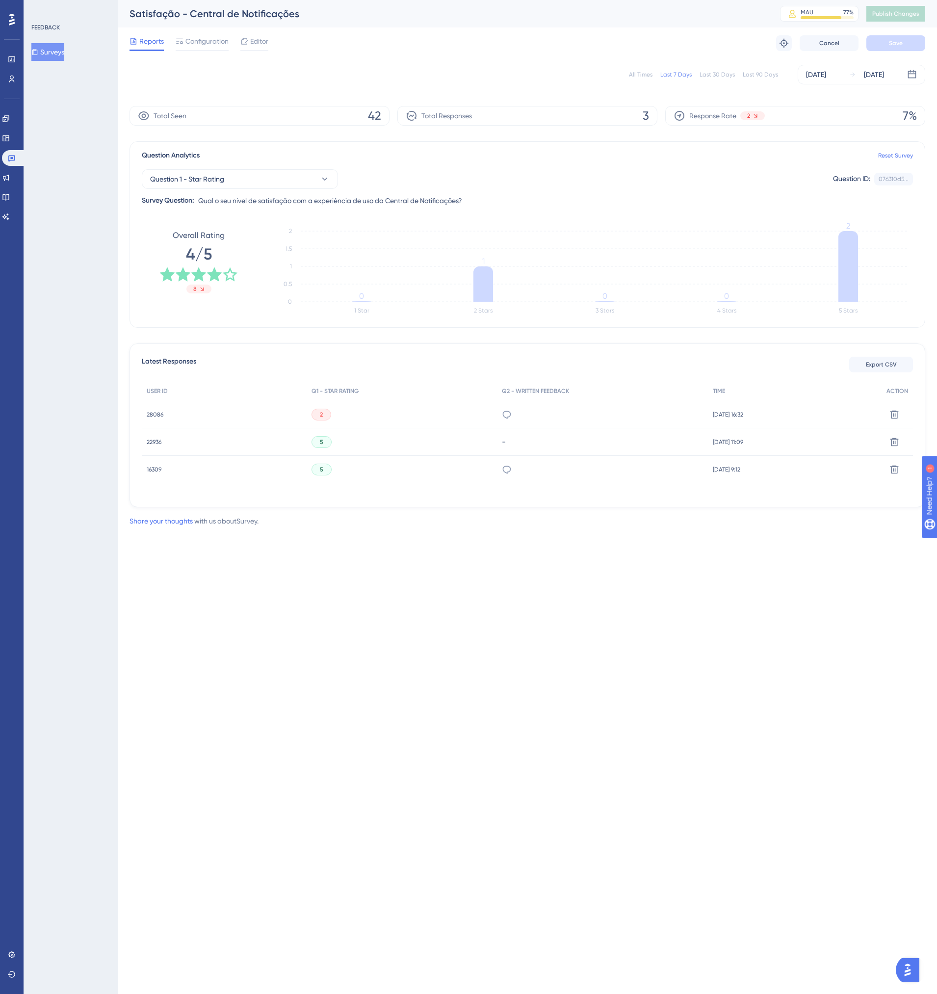
click at [647, 73] on div "All Times" at bounding box center [641, 75] width 24 height 8
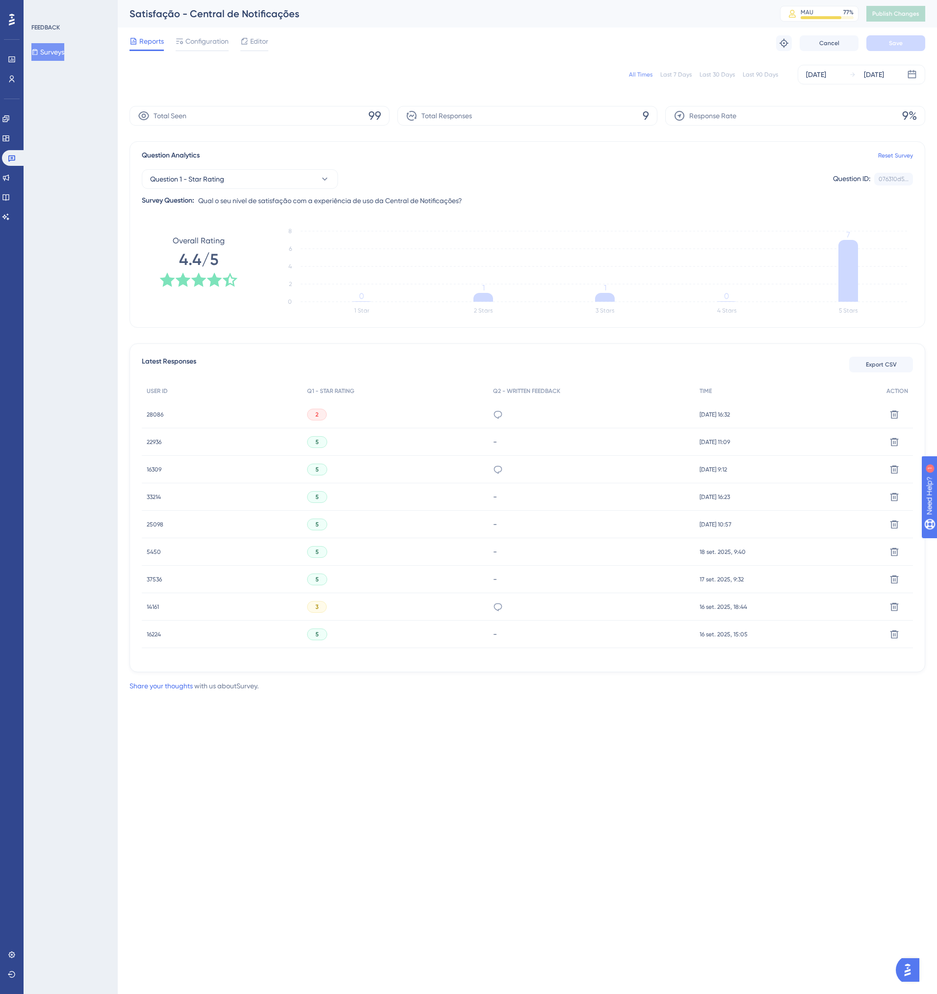
click at [652, 75] on div "All Times" at bounding box center [641, 75] width 24 height 8
click at [204, 48] on div "Configuration" at bounding box center [202, 43] width 53 height 16
